Goal: Use online tool/utility: Utilize a website feature to perform a specific function

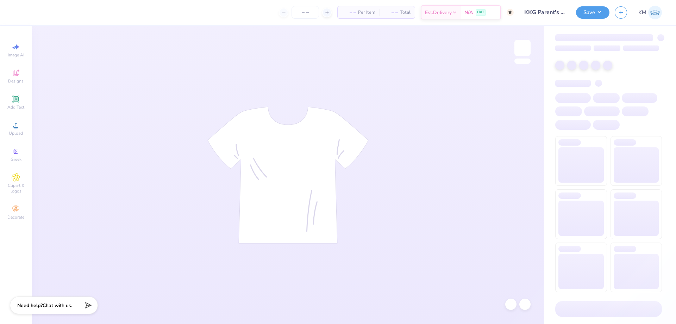
type input "75"
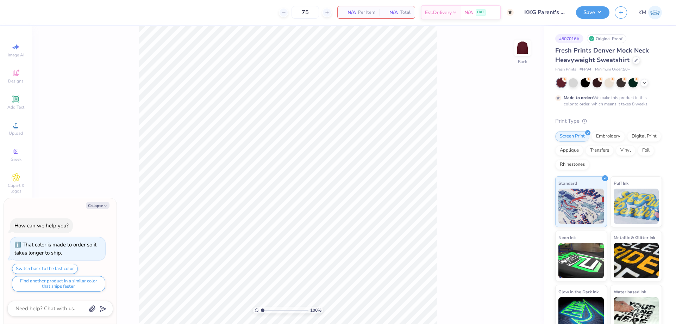
type textarea "x"
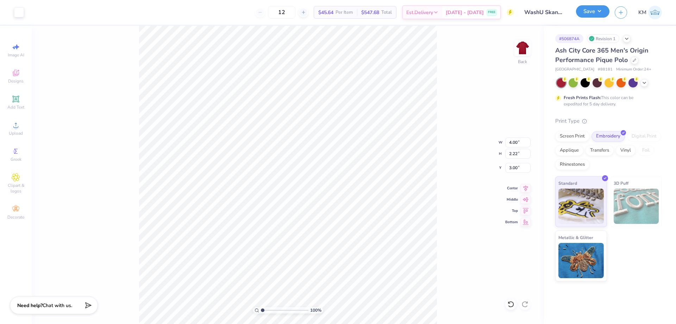
click at [594, 15] on button "Save" at bounding box center [592, 11] width 33 height 12
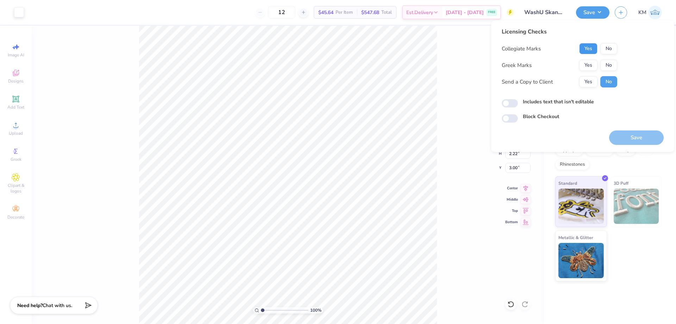
click at [591, 50] on button "Yes" at bounding box center [588, 48] width 18 height 11
click at [609, 65] on button "No" at bounding box center [608, 65] width 17 height 11
click at [591, 82] on button "Yes" at bounding box center [588, 81] width 18 height 11
click at [631, 137] on button "Save" at bounding box center [636, 137] width 55 height 14
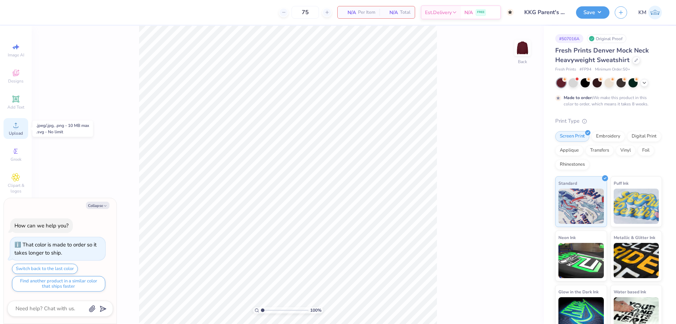
click at [14, 125] on icon at bounding box center [16, 125] width 8 height 8
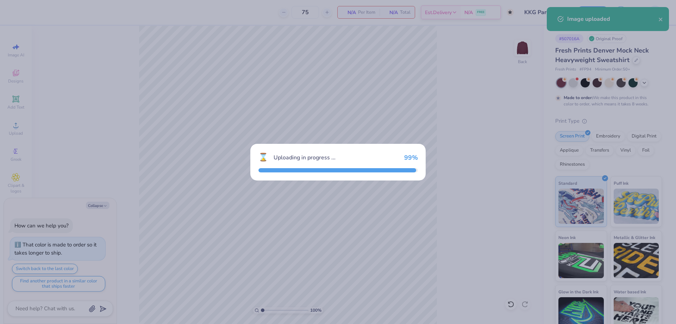
type textarea "x"
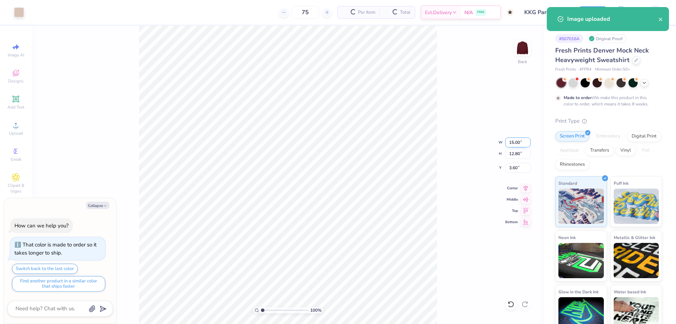
click at [512, 143] on input "15.00" at bounding box center [517, 142] width 25 height 10
type input "0"
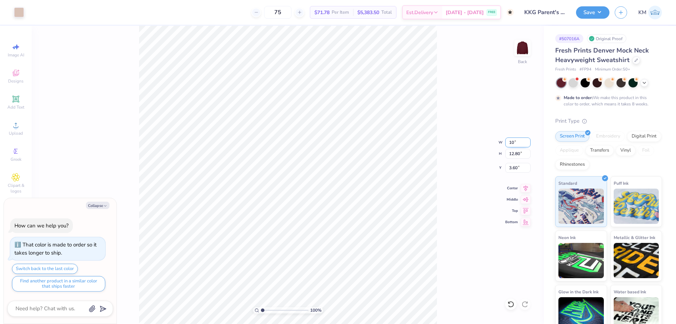
type input "10"
type textarea "x"
type input "10.00"
type input "8.54"
click at [510, 165] on input "5.73" at bounding box center [517, 168] width 25 height 10
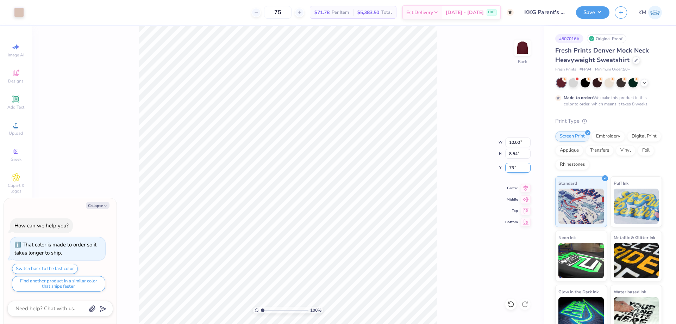
type input "3"
type textarea "x"
type input "3.00"
type textarea "x"
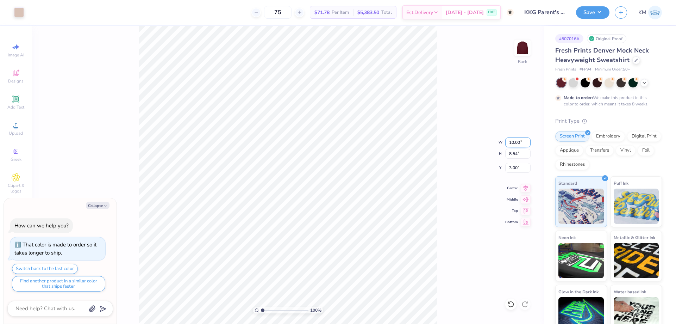
click at [514, 141] on input "10.00" at bounding box center [517, 142] width 25 height 10
type input "11.00"
type textarea "x"
type input "9.39"
type input "2.57"
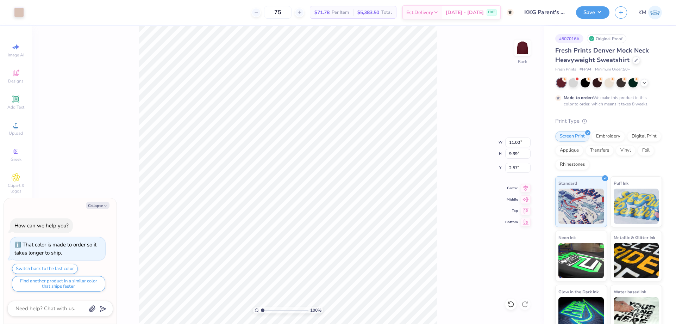
type textarea "x"
click at [516, 168] on input "2.57" at bounding box center [517, 168] width 25 height 10
type input "2"
type input "3"
type textarea "x"
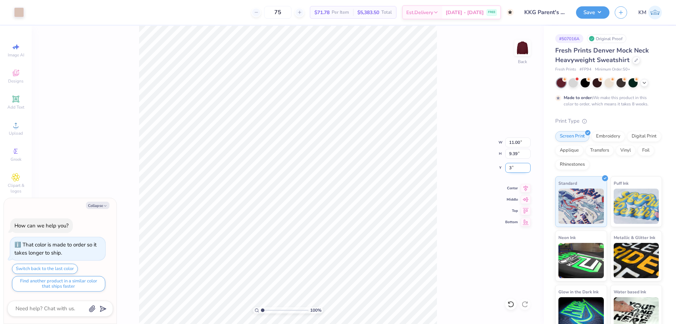
type input "3.00"
click at [467, 157] on div "100 % Back W 11.00 11.00 " H 9.39 9.39 " Y 3.00 3.00 " Center Middle Top Bottom" at bounding box center [288, 175] width 512 height 298
click at [598, 16] on button "Save" at bounding box center [592, 11] width 33 height 12
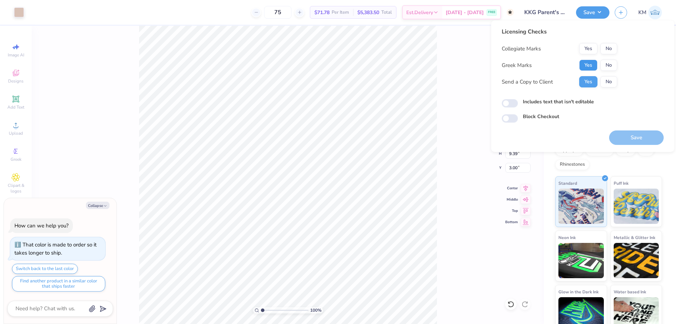
click at [590, 63] on button "Yes" at bounding box center [588, 65] width 18 height 11
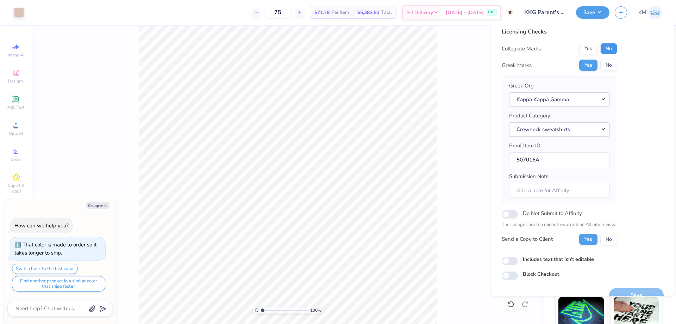
click at [611, 48] on button "No" at bounding box center [608, 48] width 17 height 11
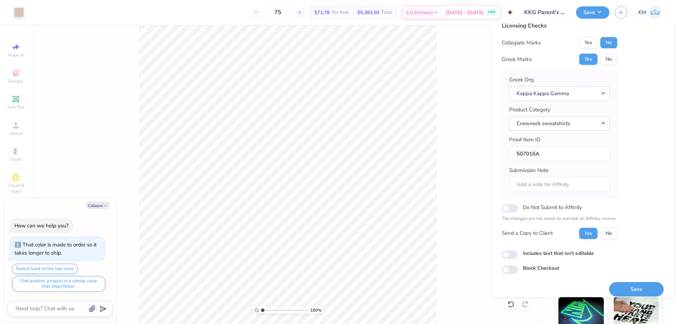
scroll to position [13, 0]
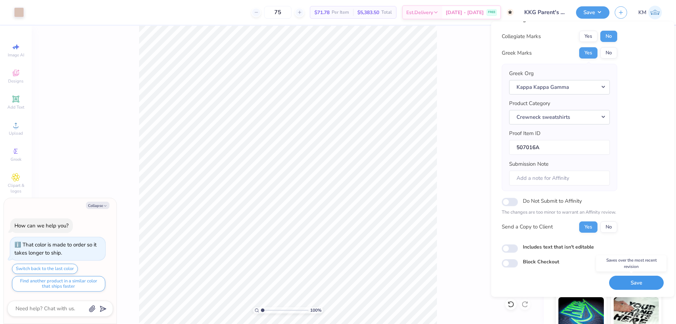
click at [624, 282] on button "Save" at bounding box center [636, 282] width 55 height 14
type textarea "x"
checkbox input "true"
